Goal: Transaction & Acquisition: Book appointment/travel/reservation

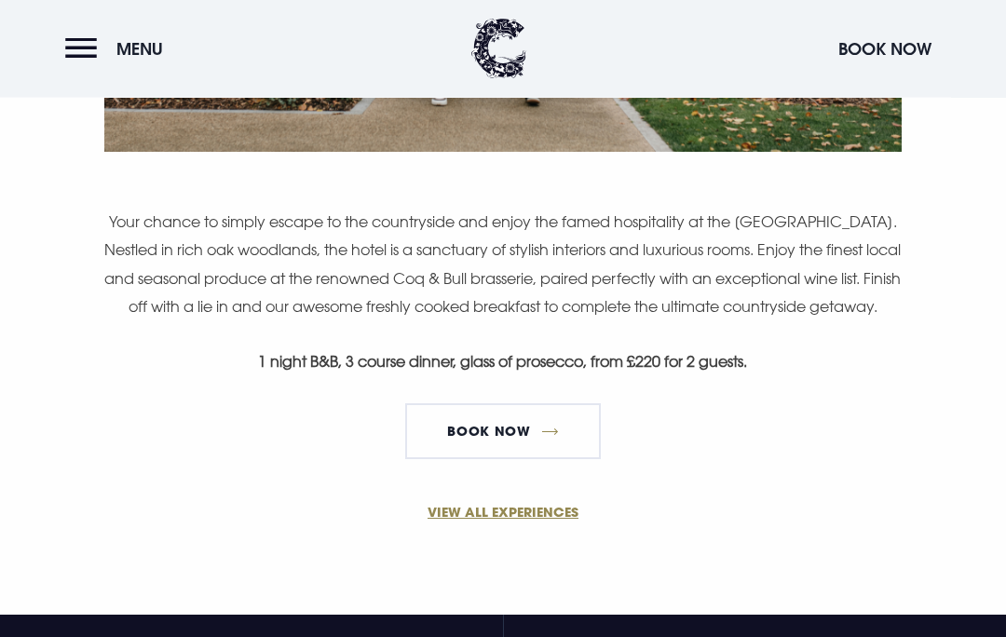
scroll to position [1163, 0]
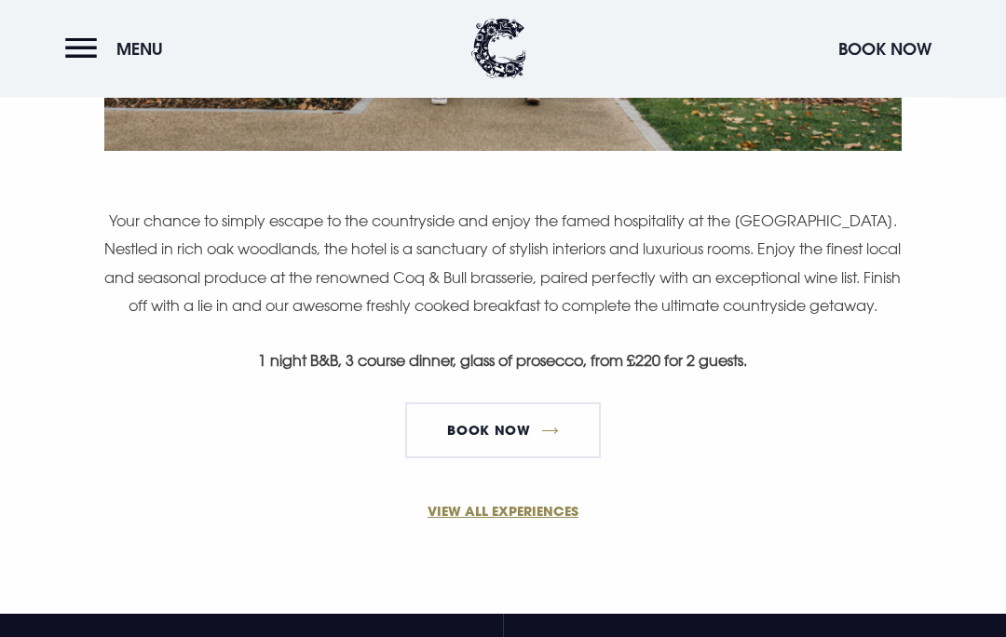
click at [491, 522] on link "VIEW ALL EXPERIENCES" at bounding box center [503, 512] width 887 height 20
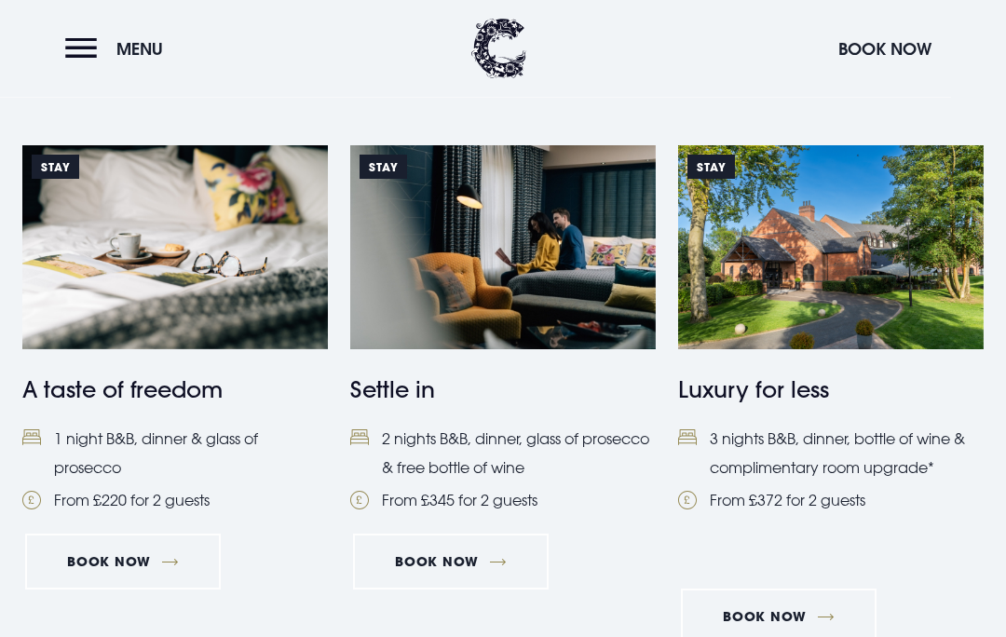
scroll to position [757, 0]
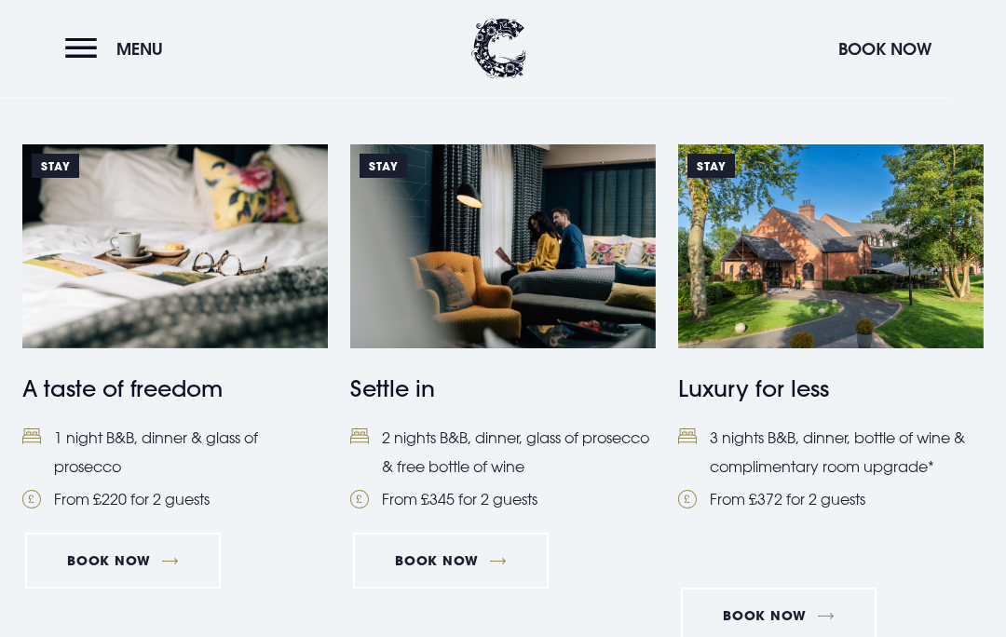
click at [470, 476] on li "2 nights B&B, dinner, glass of prosecco & free bottle of wine" at bounding box center [503, 453] width 306 height 57
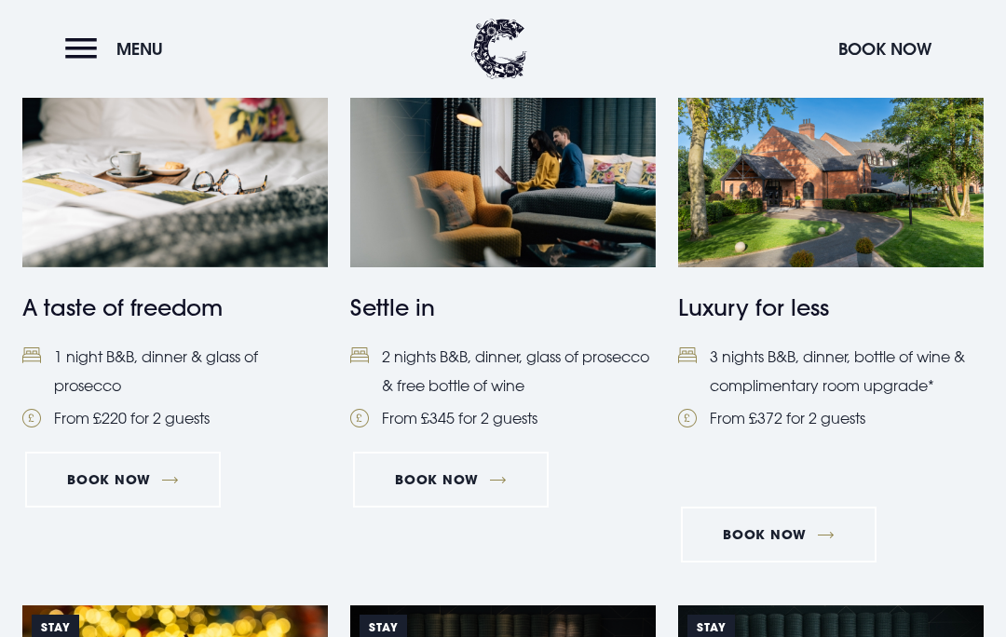
click at [880, 52] on button "Book Now" at bounding box center [885, 49] width 112 height 40
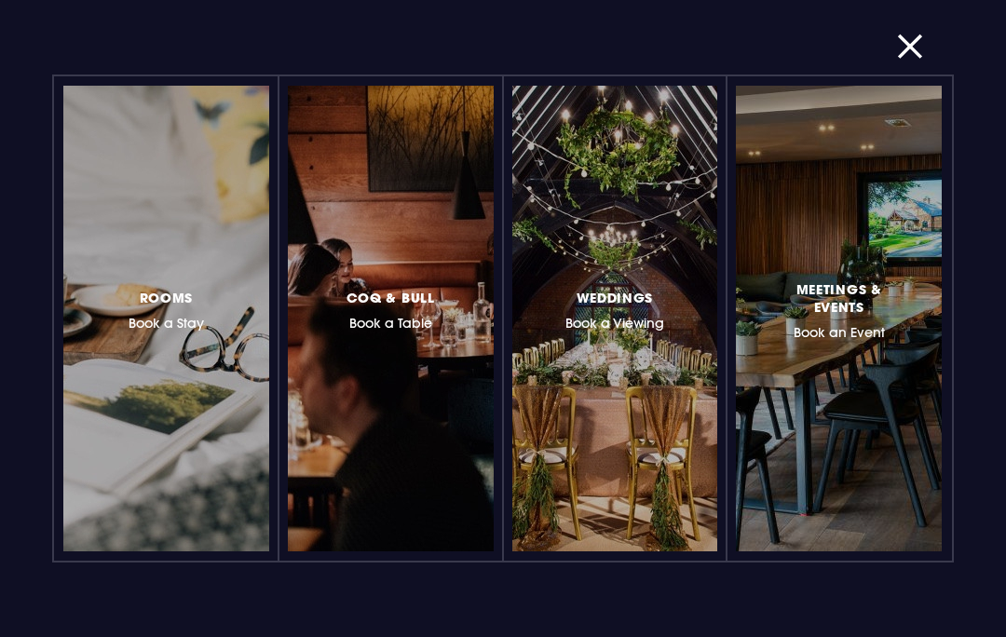
click at [171, 319] on h3 "Rooms Book a Stay" at bounding box center [166, 309] width 75 height 46
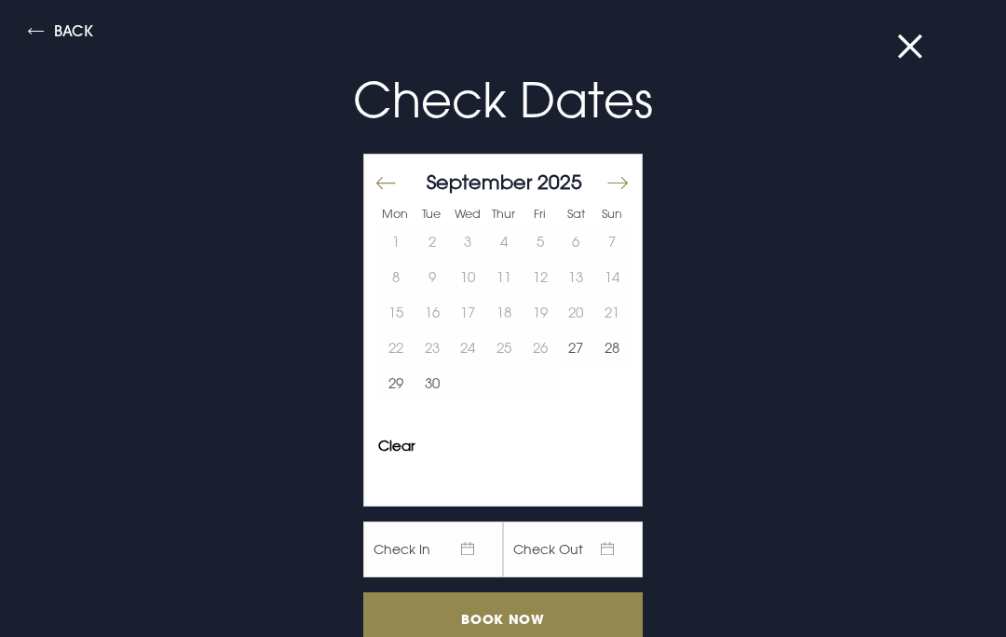
click at [624, 191] on button "Move forward to switch to the next month." at bounding box center [617, 183] width 22 height 39
click at [540, 317] on button "17" at bounding box center [540, 311] width 36 height 35
click at [579, 309] on button "18" at bounding box center [576, 311] width 36 height 35
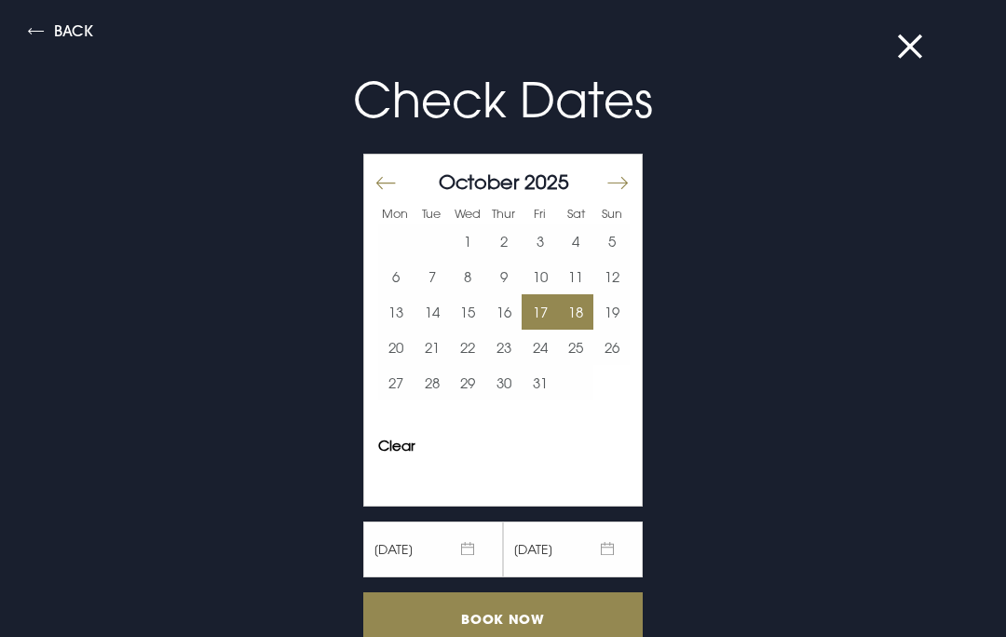
click at [620, 311] on button "19" at bounding box center [612, 311] width 36 height 35
click at [546, 311] on button "17" at bounding box center [540, 311] width 36 height 35
click at [616, 316] on button "19" at bounding box center [612, 311] width 36 height 35
click at [505, 600] on input "Book Now" at bounding box center [503, 620] width 280 height 55
